Goal: Information Seeking & Learning: Learn about a topic

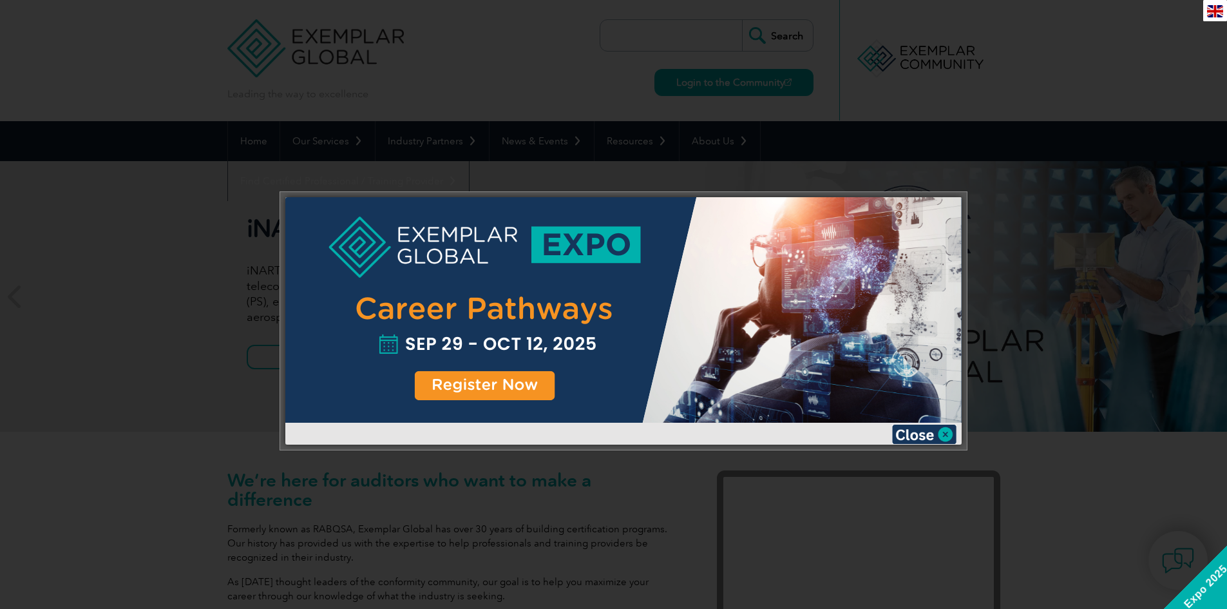
click at [928, 428] on img at bounding box center [924, 434] width 64 height 19
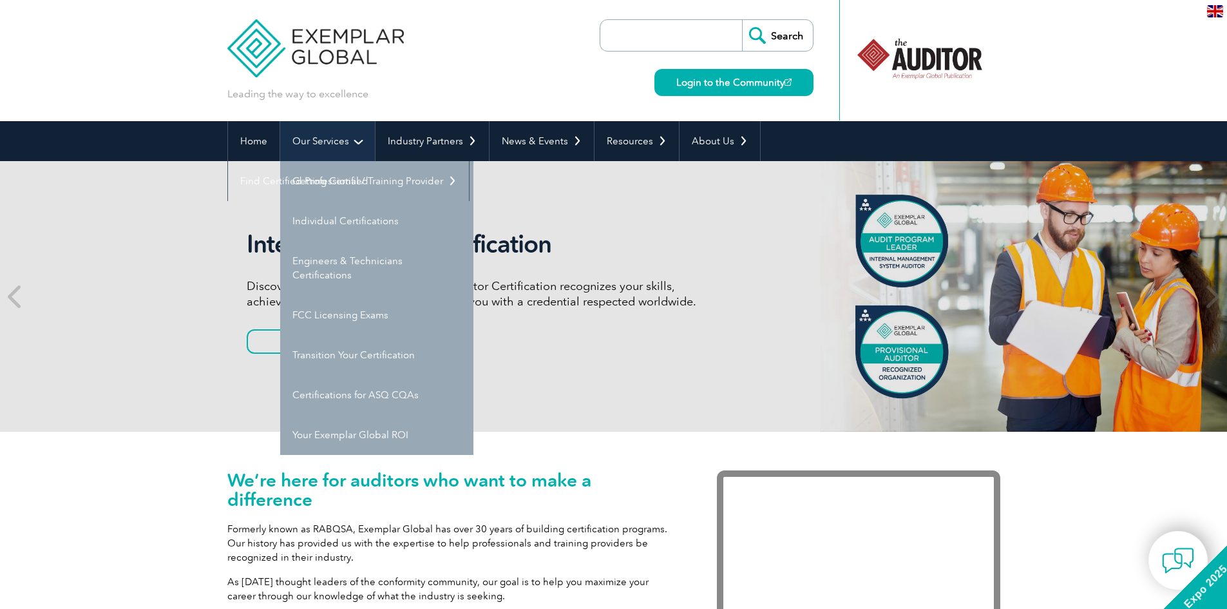
click at [314, 145] on link "Our Services" at bounding box center [327, 141] width 95 height 40
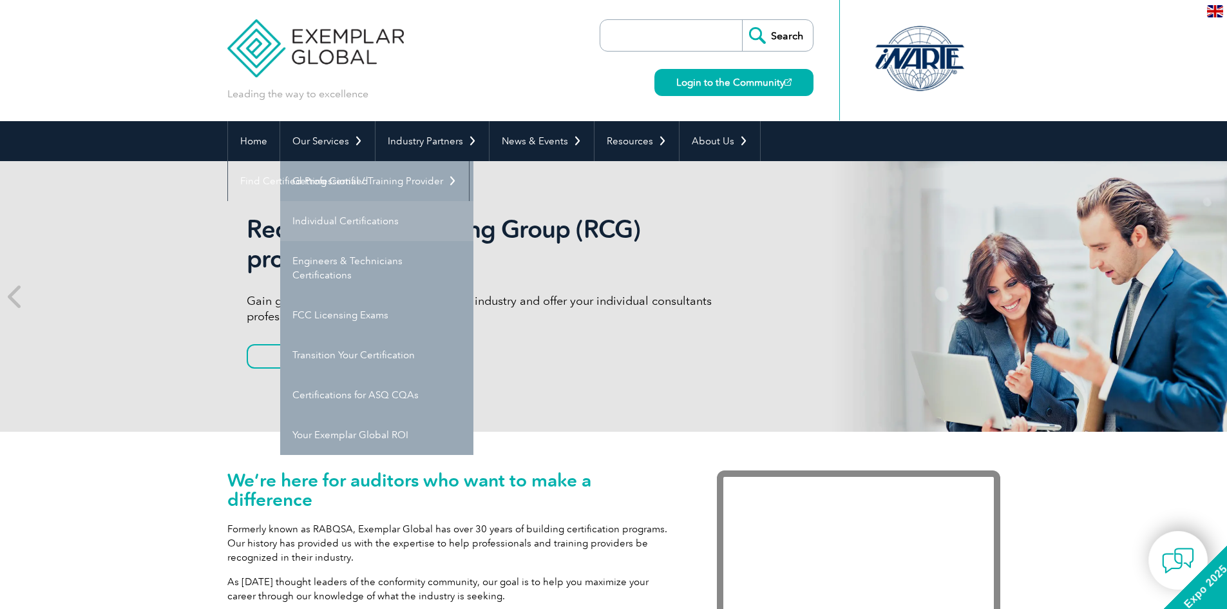
click at [324, 220] on link "Individual Certifications" at bounding box center [376, 221] width 193 height 40
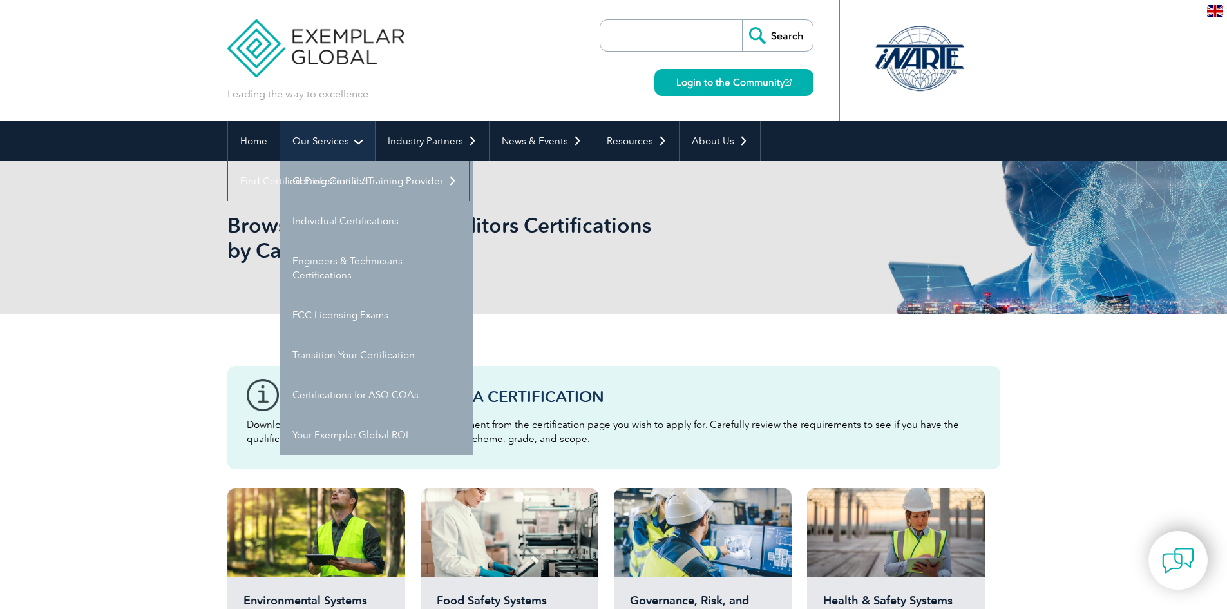
click at [309, 146] on link "Our Services" at bounding box center [327, 141] width 95 height 40
click at [336, 391] on link "Certifications for ASQ CQAs" at bounding box center [376, 395] width 193 height 40
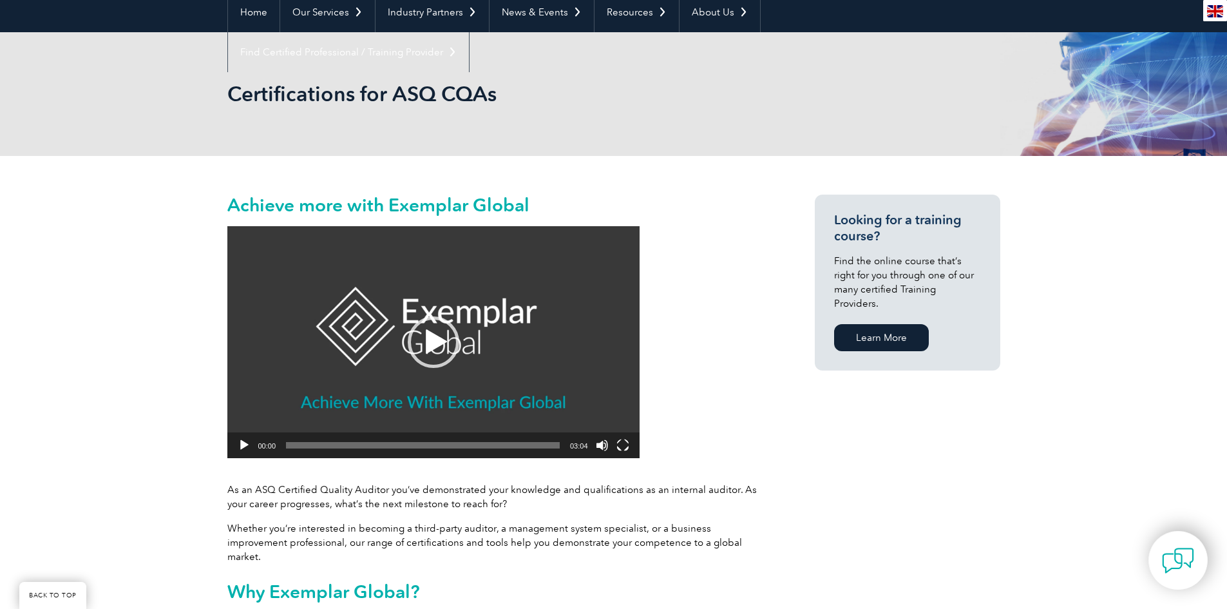
scroll to position [258, 0]
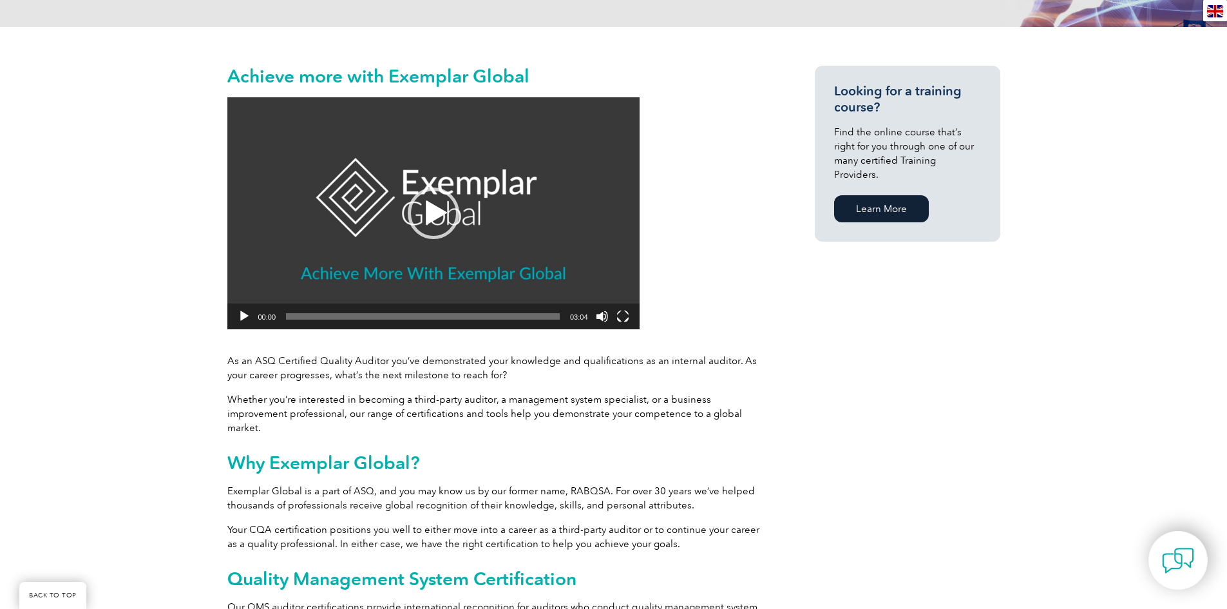
click at [240, 313] on button "Play" at bounding box center [244, 316] width 13 height 13
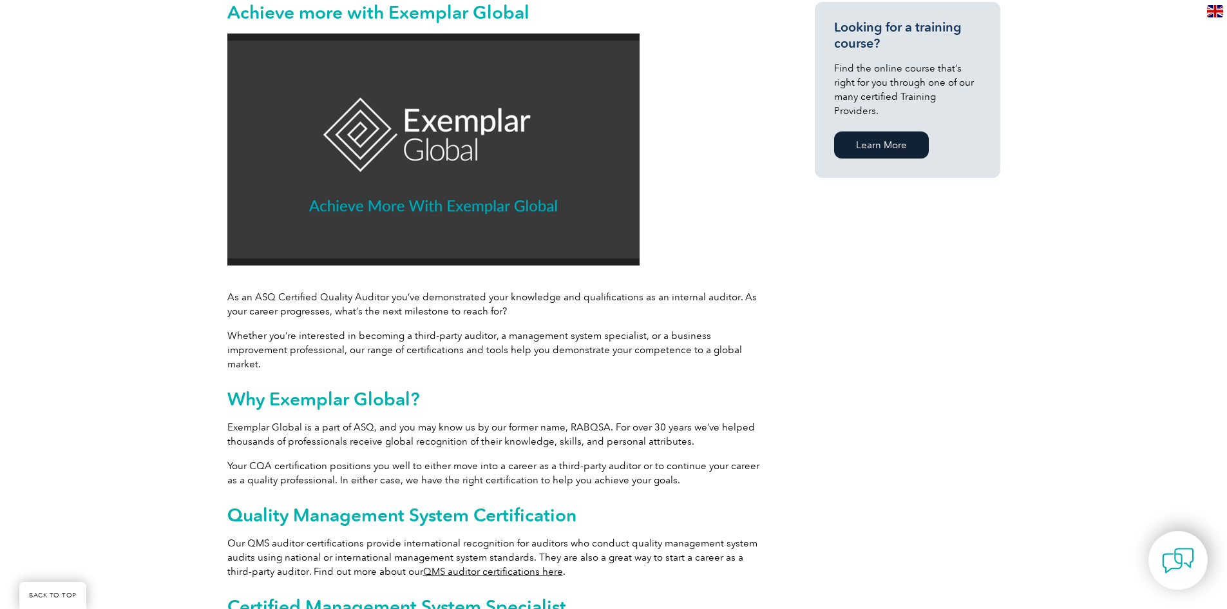
scroll to position [129, 0]
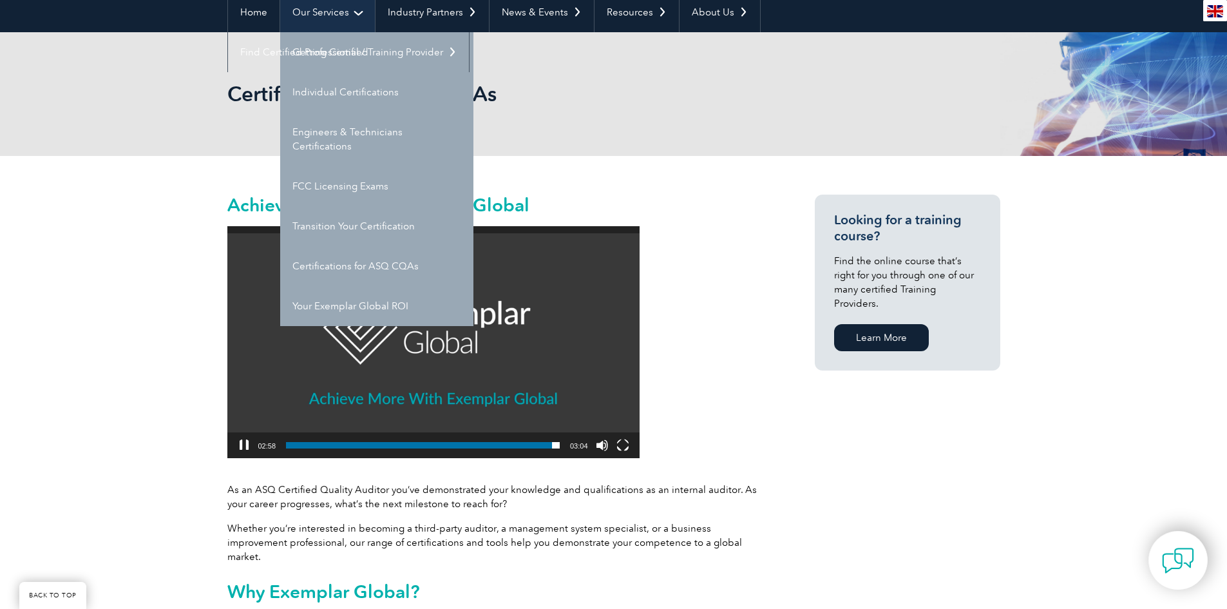
click at [326, 22] on link "Our Services" at bounding box center [327, 12] width 95 height 40
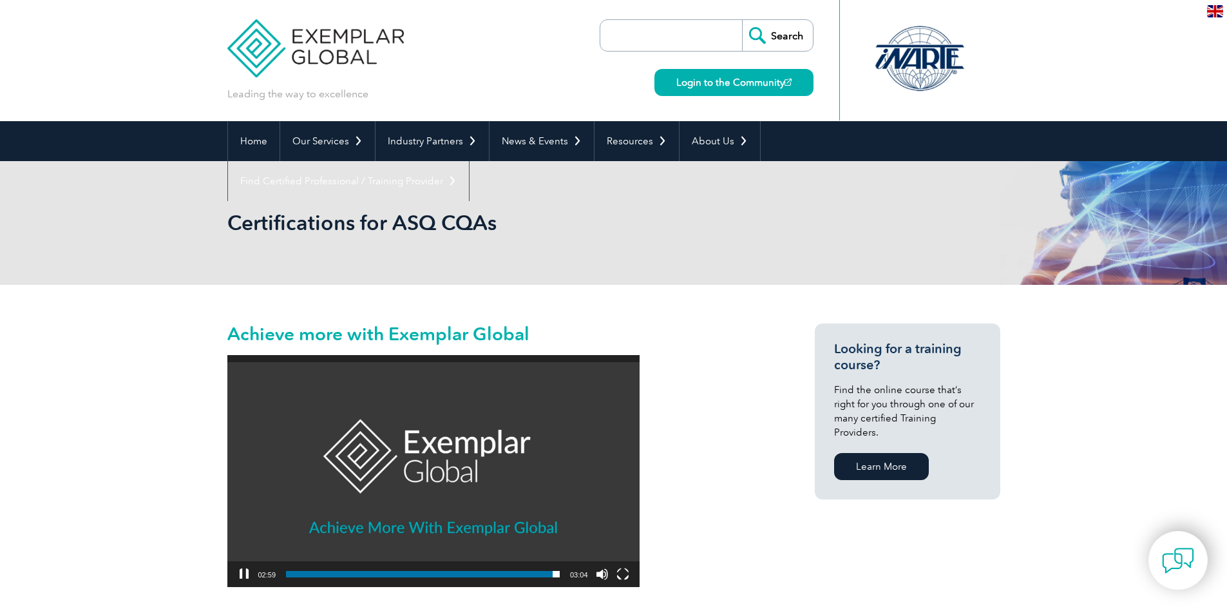
click at [325, 22] on img at bounding box center [315, 38] width 177 height 77
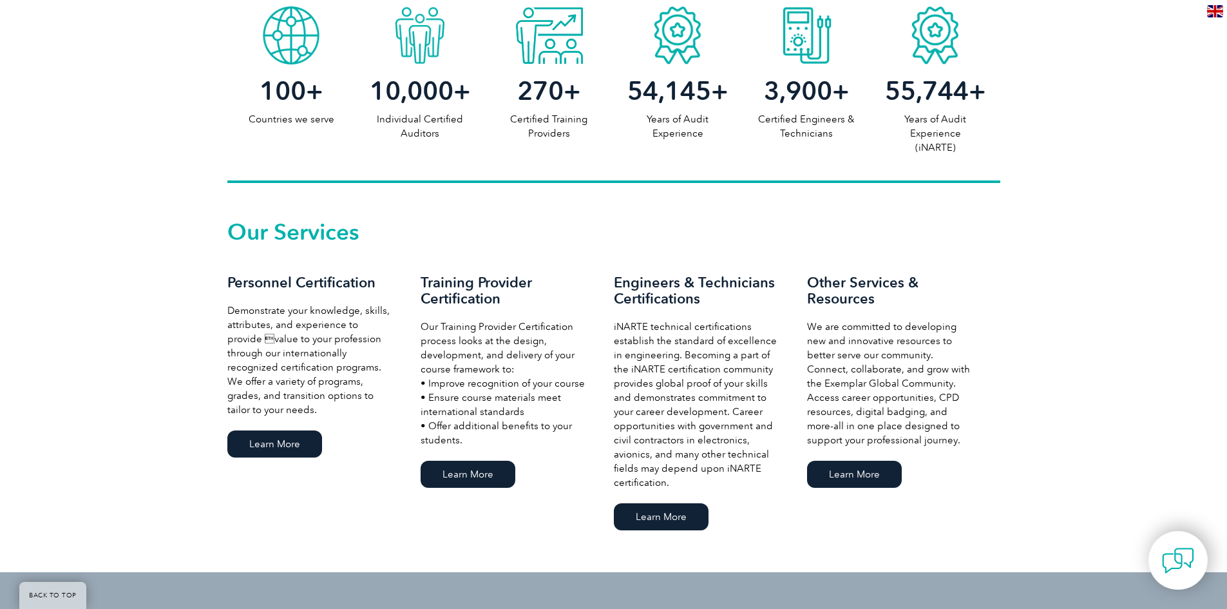
scroll to position [709, 0]
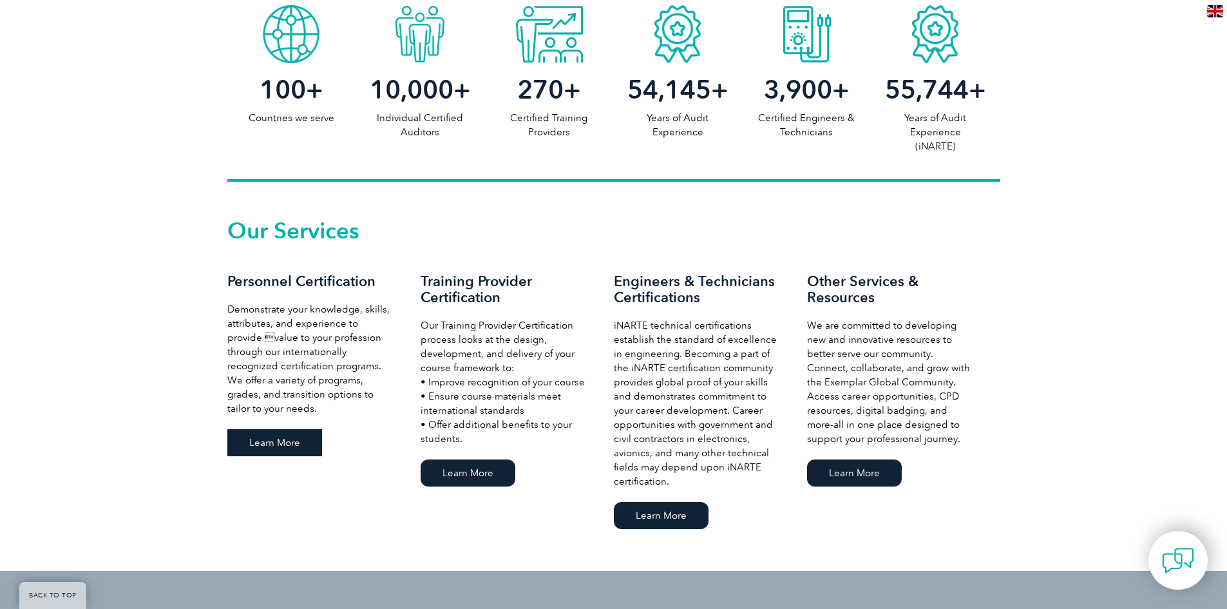
click at [273, 438] on link "Learn More" at bounding box center [274, 442] width 95 height 27
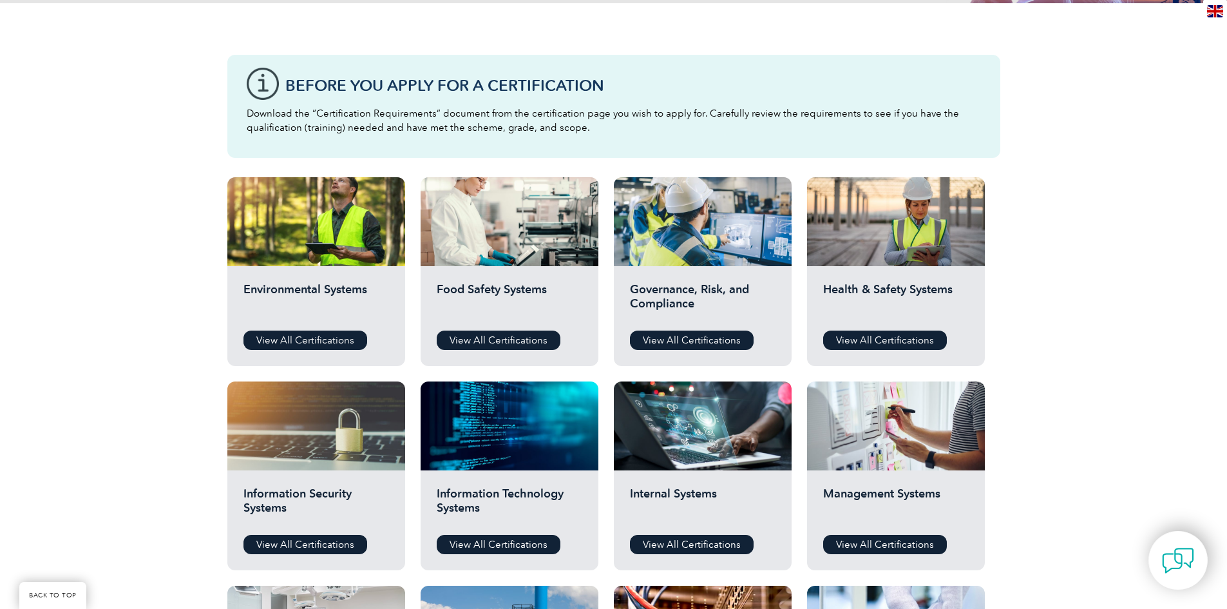
scroll to position [387, 0]
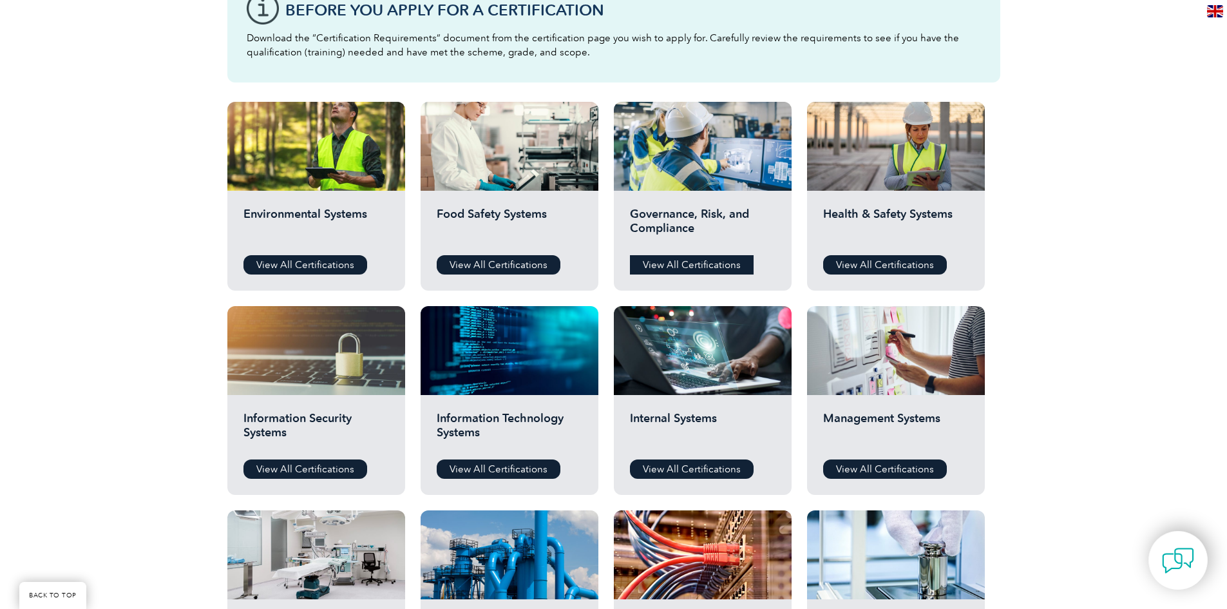
click at [695, 258] on link "View All Certifications" at bounding box center [692, 264] width 124 height 19
click at [476, 475] on link "View All Certifications" at bounding box center [499, 468] width 124 height 19
click at [305, 467] on link "View All Certifications" at bounding box center [306, 468] width 124 height 19
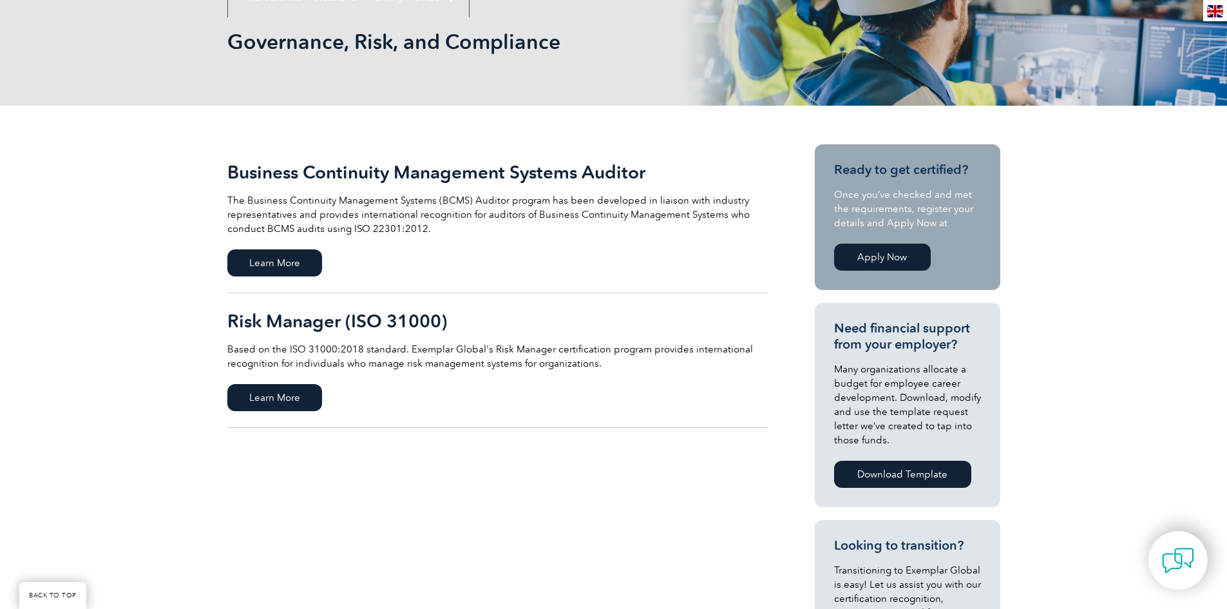
scroll to position [258, 0]
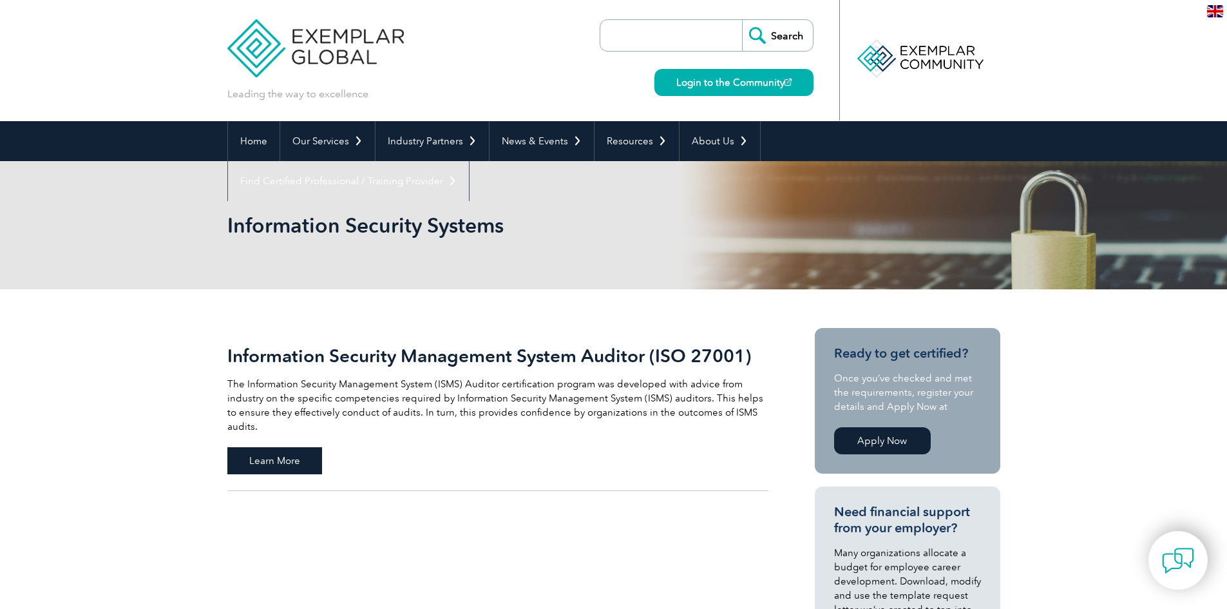
click at [267, 453] on span "Learn More" at bounding box center [274, 460] width 95 height 27
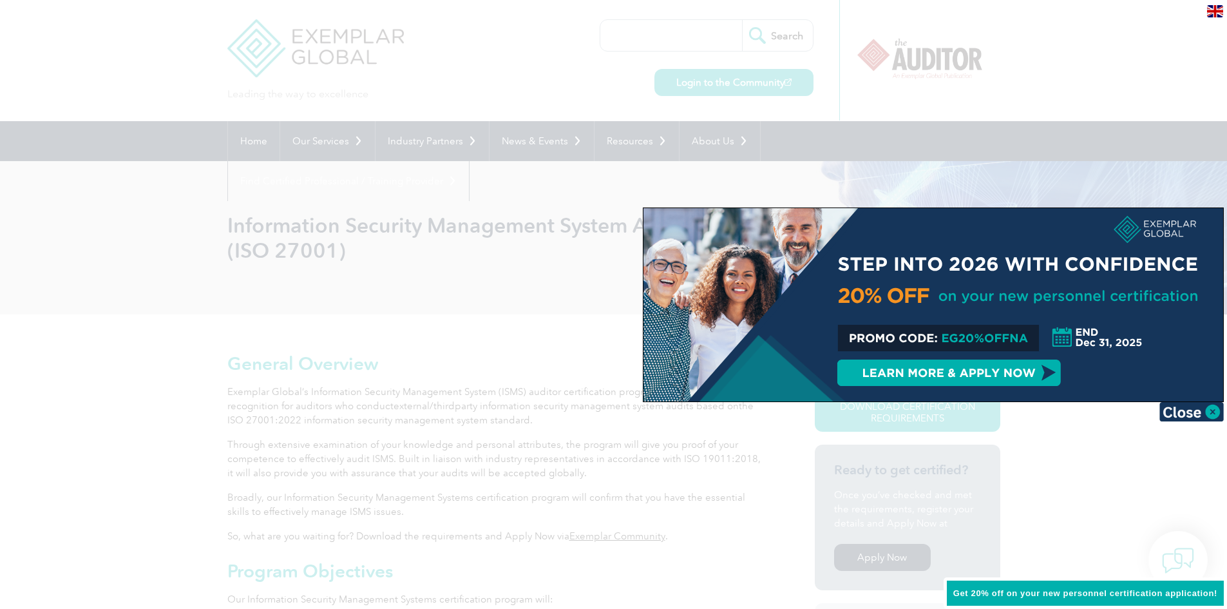
click at [137, 383] on div at bounding box center [613, 304] width 1227 height 609
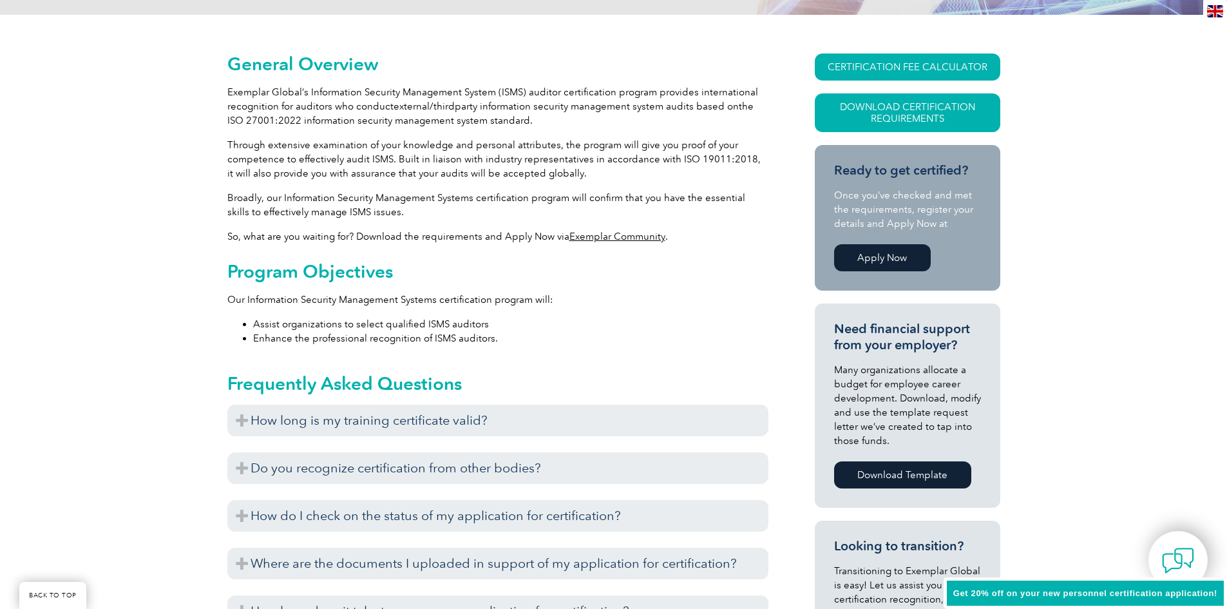
scroll to position [322, 0]
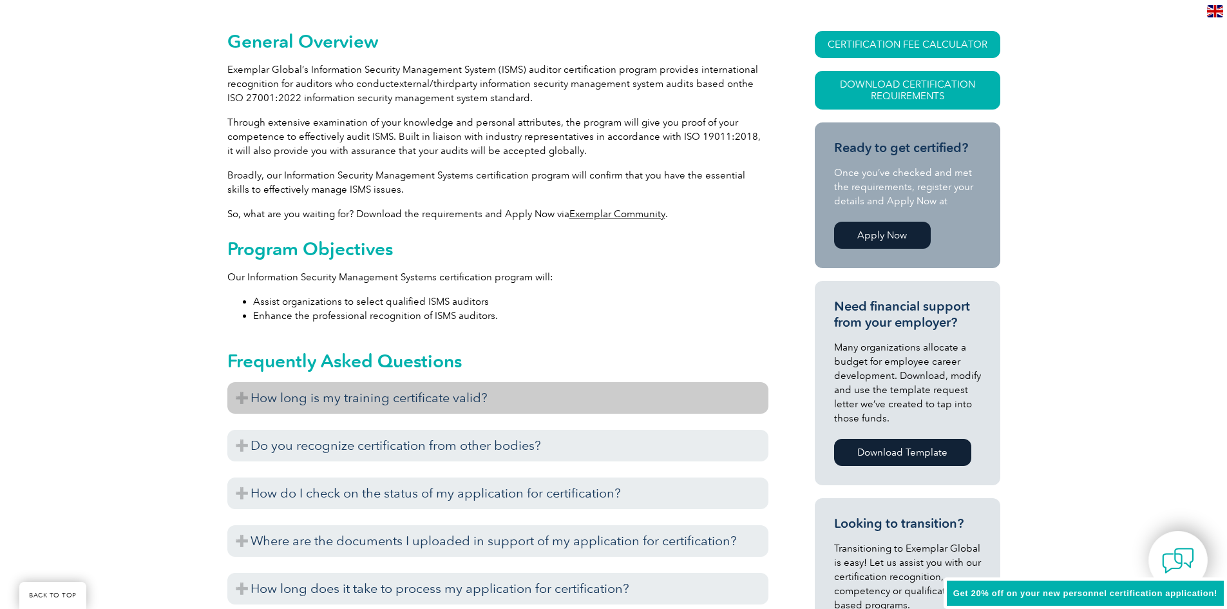
click at [244, 395] on h3 "How long is my training certificate valid?" at bounding box center [497, 398] width 541 height 32
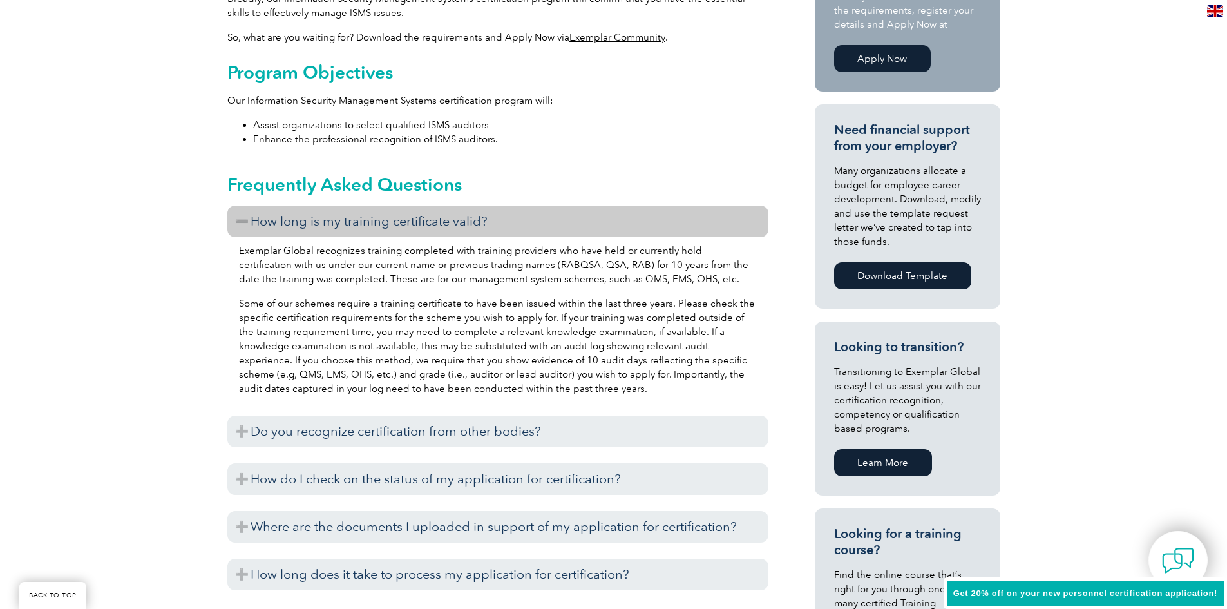
scroll to position [515, 0]
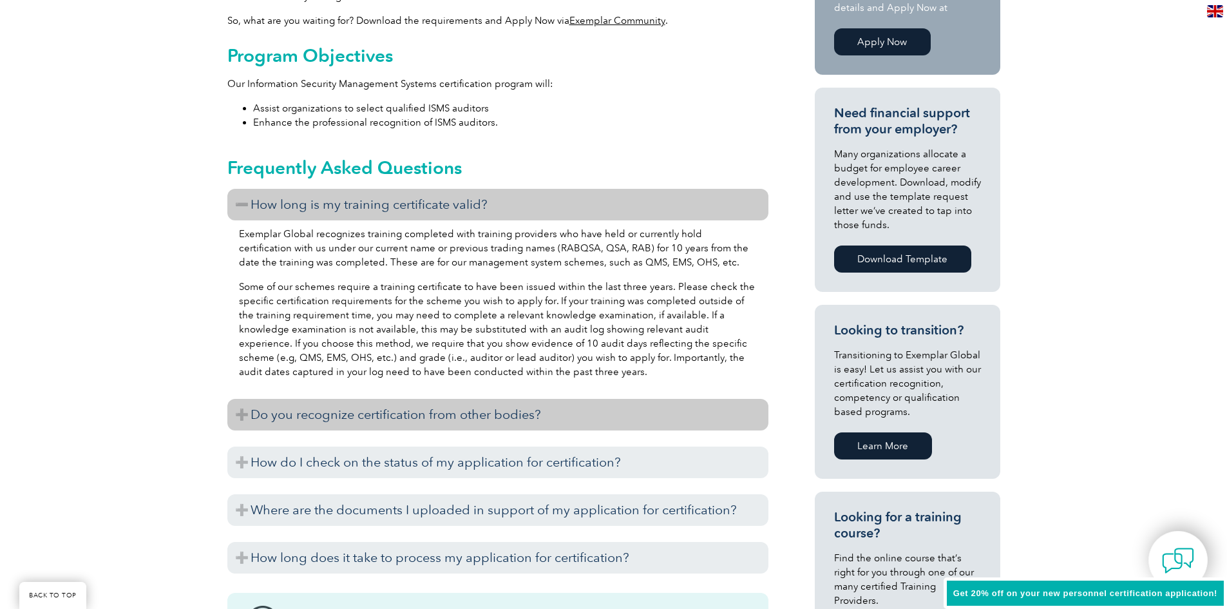
click at [236, 415] on h3 "Do you recognize certification from other bodies?" at bounding box center [497, 415] width 541 height 32
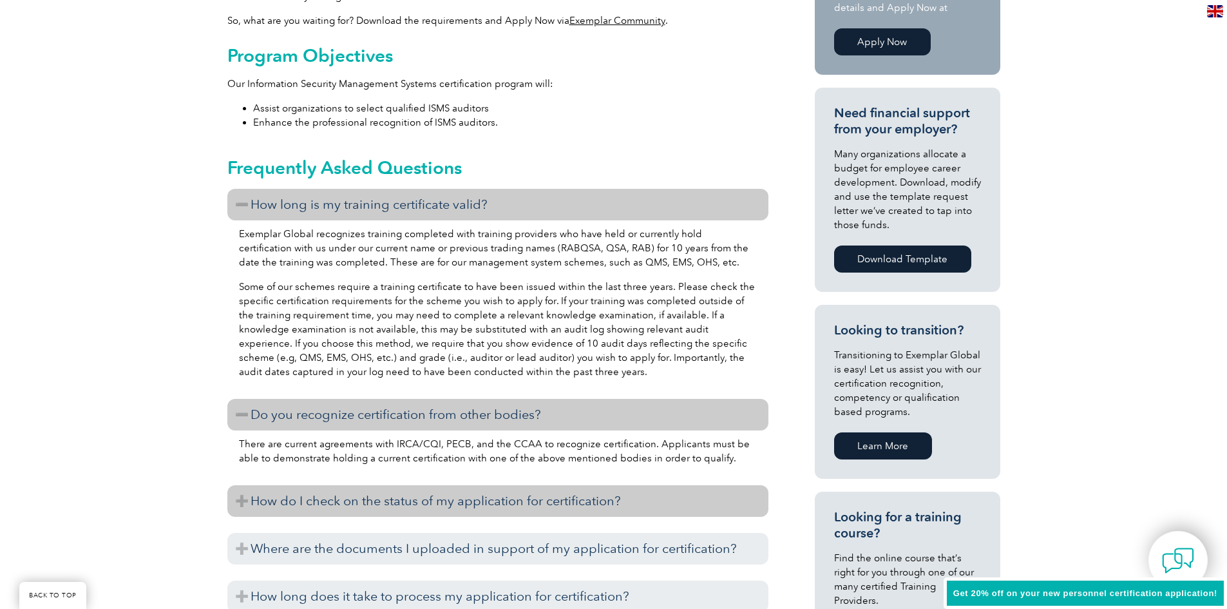
click at [240, 501] on h3 "How do I check on the status of my application for certification?" at bounding box center [497, 501] width 541 height 32
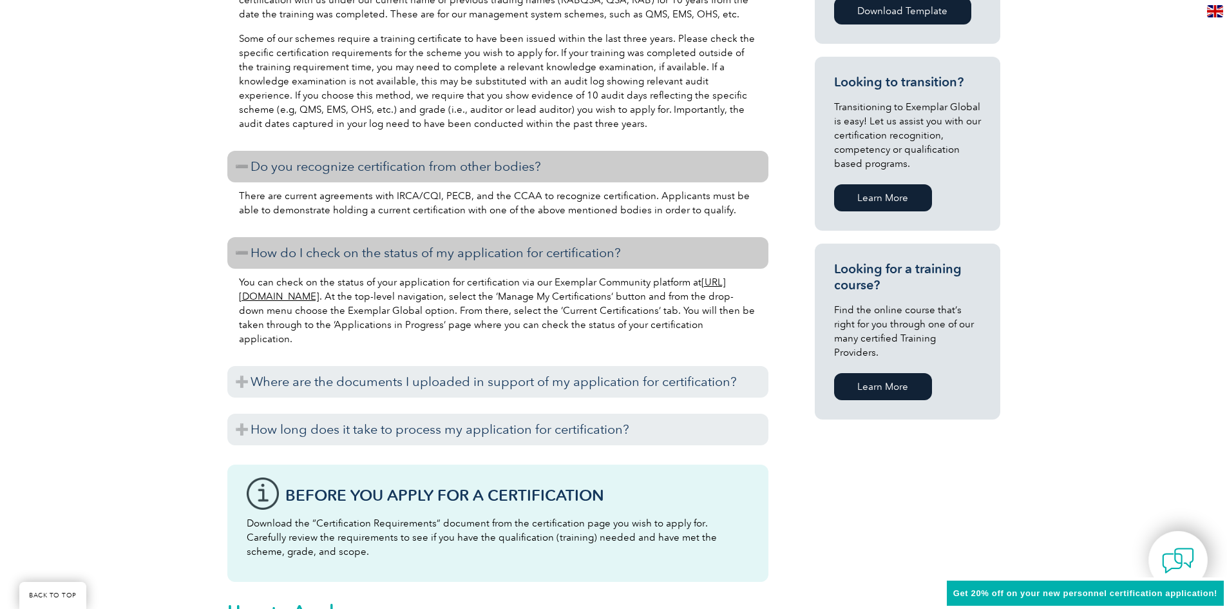
scroll to position [773, 0]
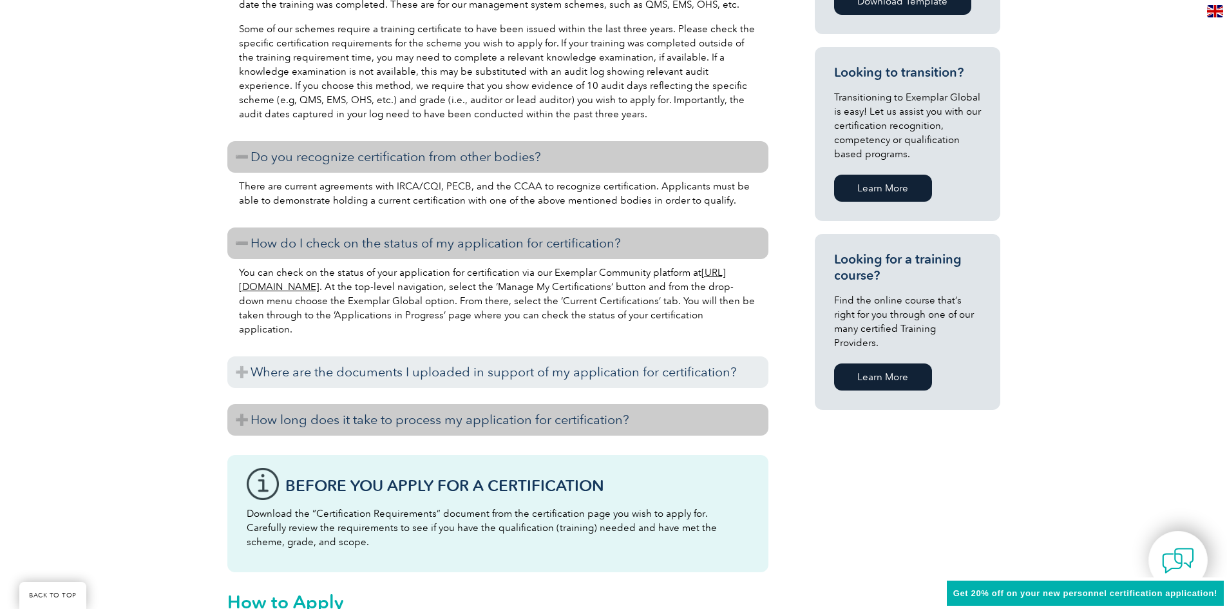
click at [233, 414] on h3 "How long does it take to process my application for certification?" at bounding box center [497, 420] width 541 height 32
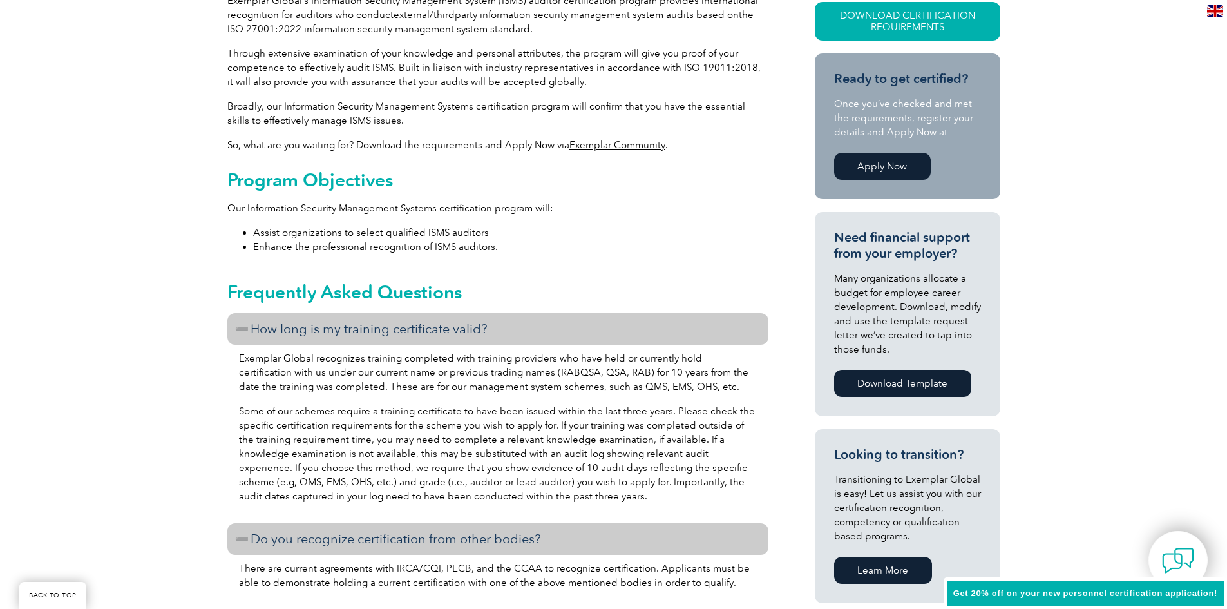
scroll to position [387, 0]
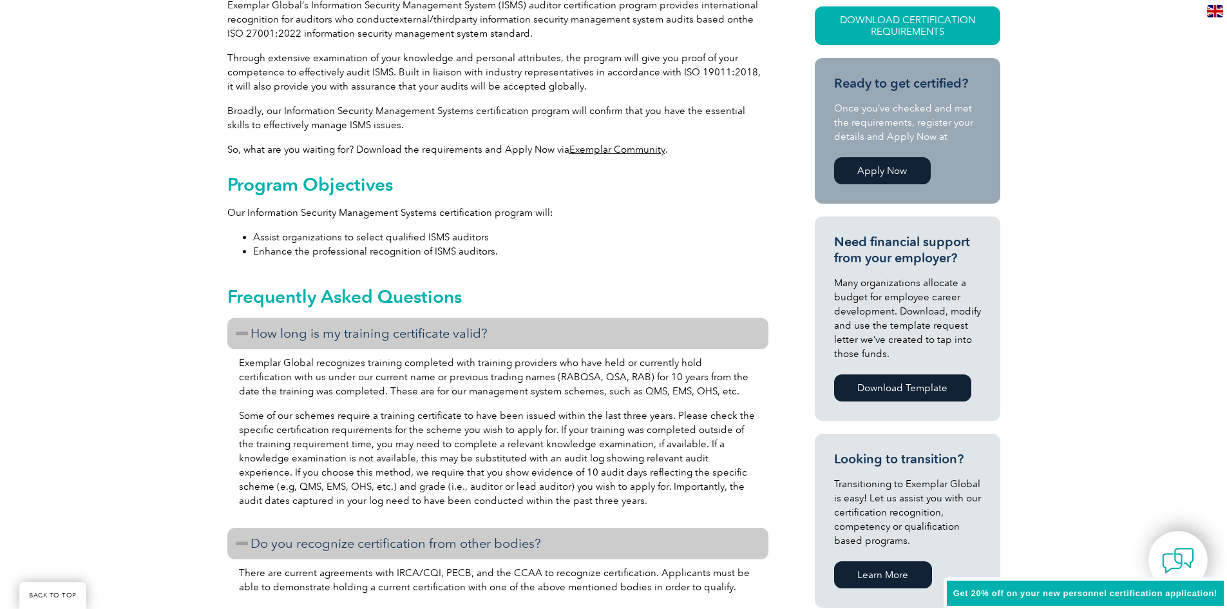
click at [599, 146] on link "Exemplar Community" at bounding box center [618, 150] width 96 height 12
